Goal: Navigation & Orientation: Find specific page/section

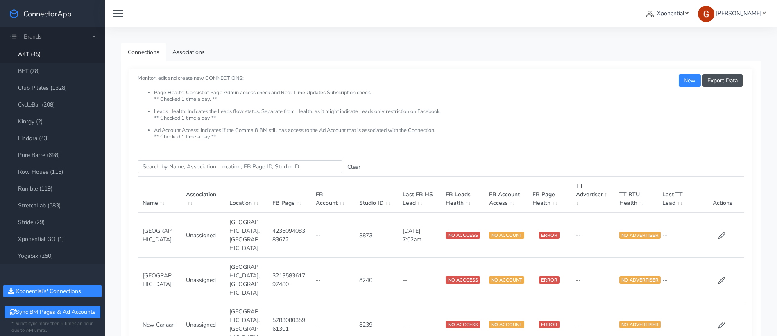
click at [673, 16] on span "Xponential" at bounding box center [670, 13] width 27 height 8
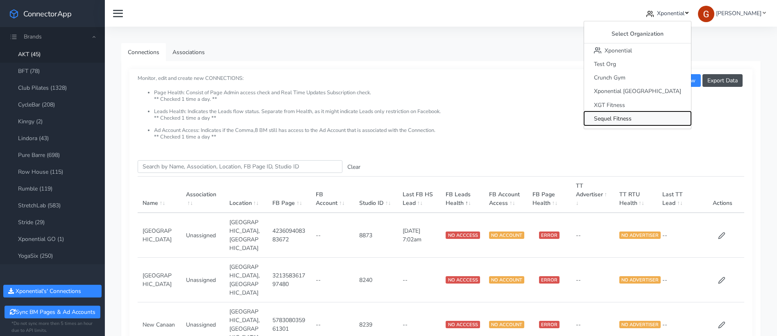
click at [632, 117] on span "Sequel Fitness" at bounding box center [613, 119] width 38 height 8
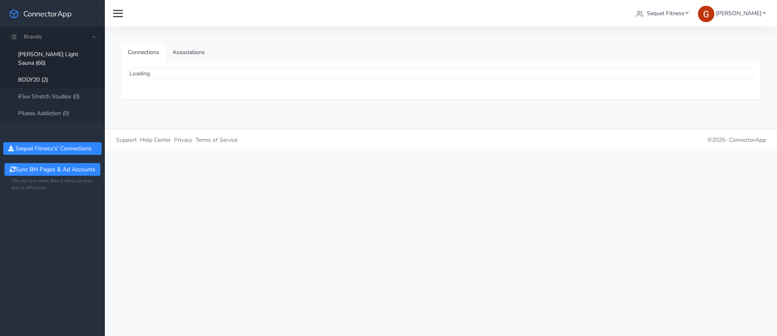
click at [45, 73] on link "BODY20 (2)" at bounding box center [52, 79] width 105 height 17
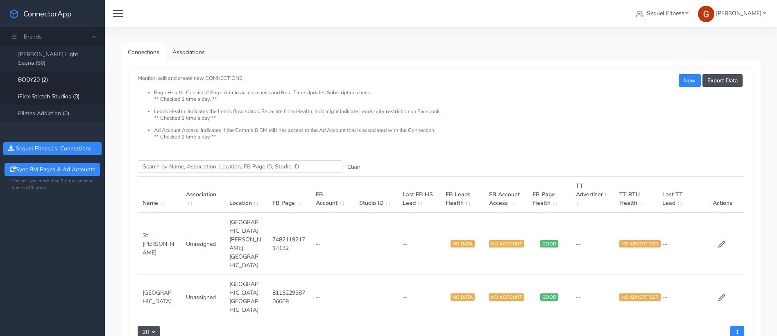
click at [48, 88] on link "iFlex Stretch Studios (0)" at bounding box center [52, 96] width 105 height 17
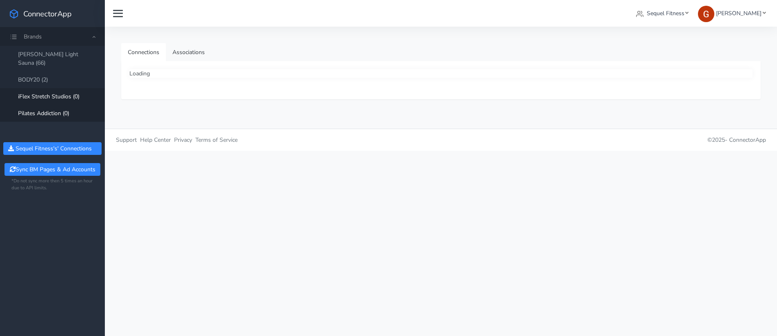
click at [55, 105] on link "Pilates Addiction (0)" at bounding box center [52, 113] width 105 height 17
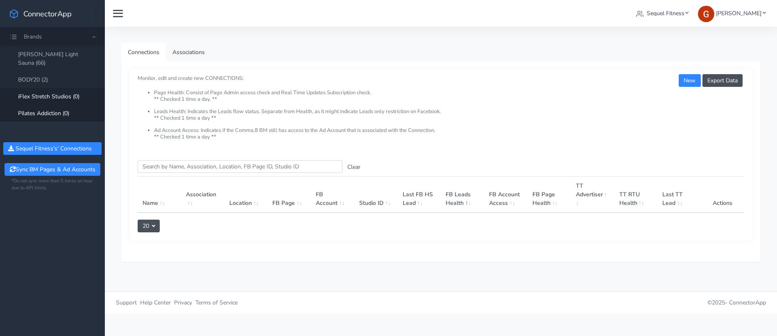
click at [52, 89] on link "iFlex Stretch Studios (0)" at bounding box center [52, 96] width 105 height 17
click at [45, 75] on link "BODY20 (2)" at bounding box center [52, 79] width 105 height 17
